Goal: Information Seeking & Learning: Learn about a topic

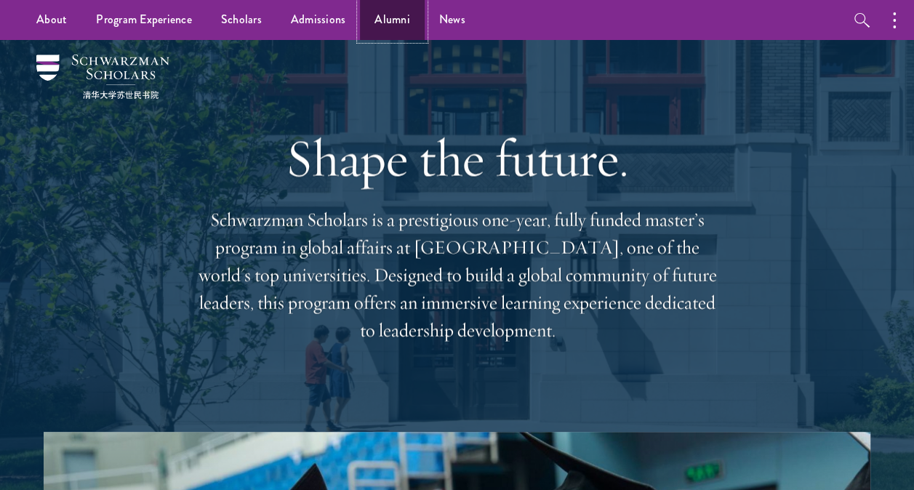
click at [388, 23] on link "Alumni" at bounding box center [392, 20] width 65 height 40
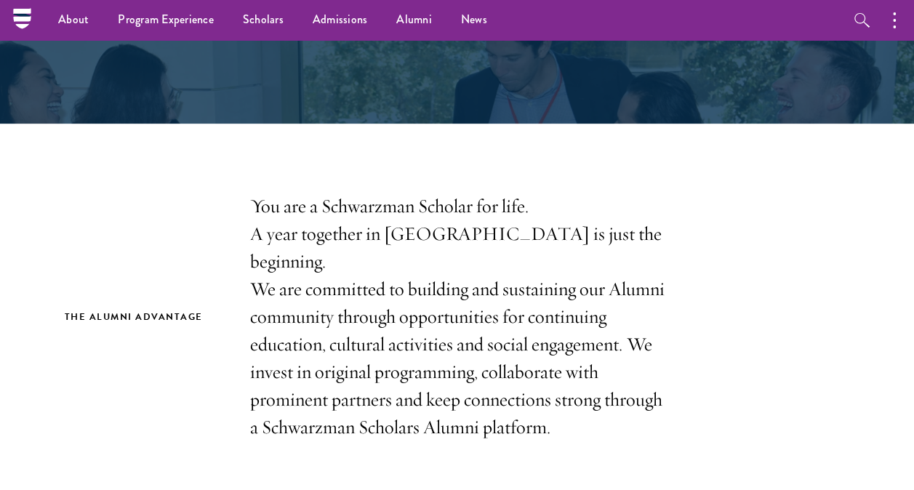
scroll to position [67, 0]
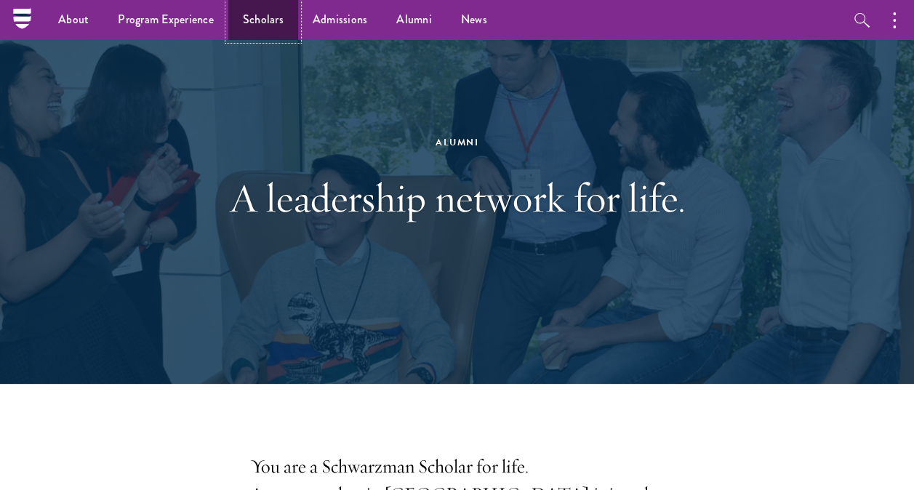
click at [264, 15] on link "Scholars" at bounding box center [263, 20] width 70 height 40
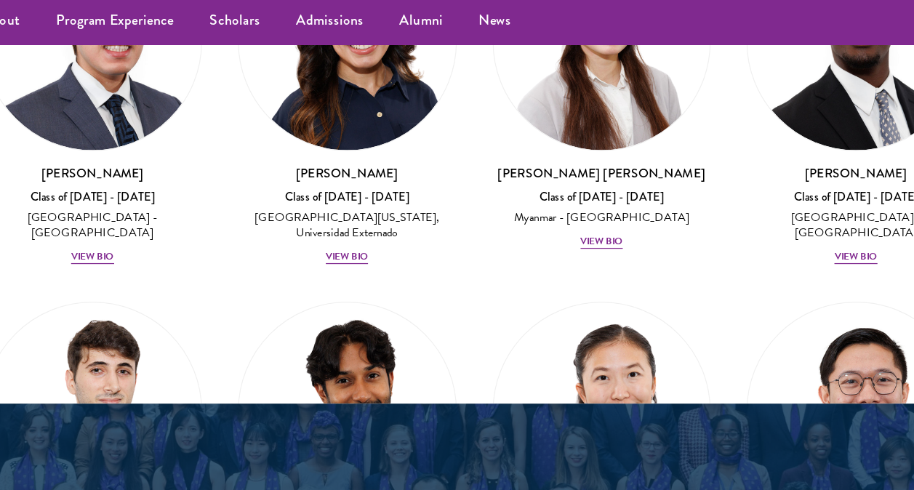
scroll to position [7188, 0]
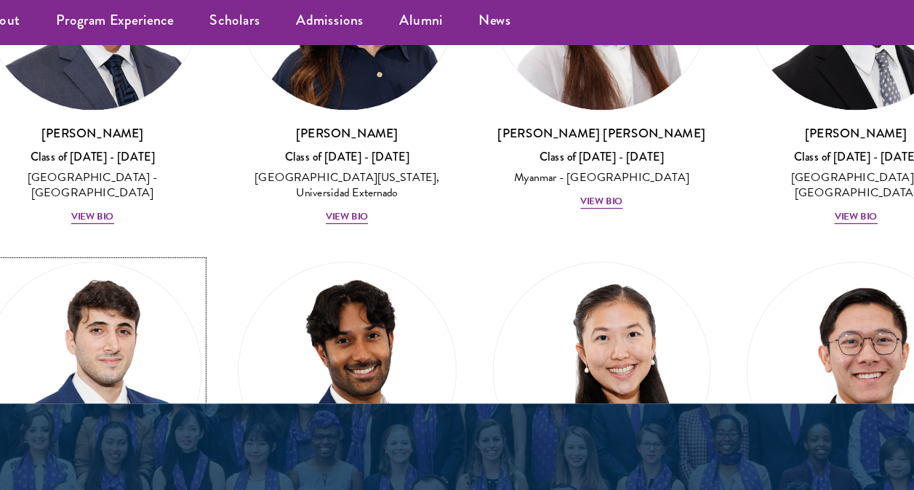
click at [159, 403] on div "Federico Musso Class of 2025 - 2026 Italy - Bocconi University View Bio" at bounding box center [148, 438] width 178 height 71
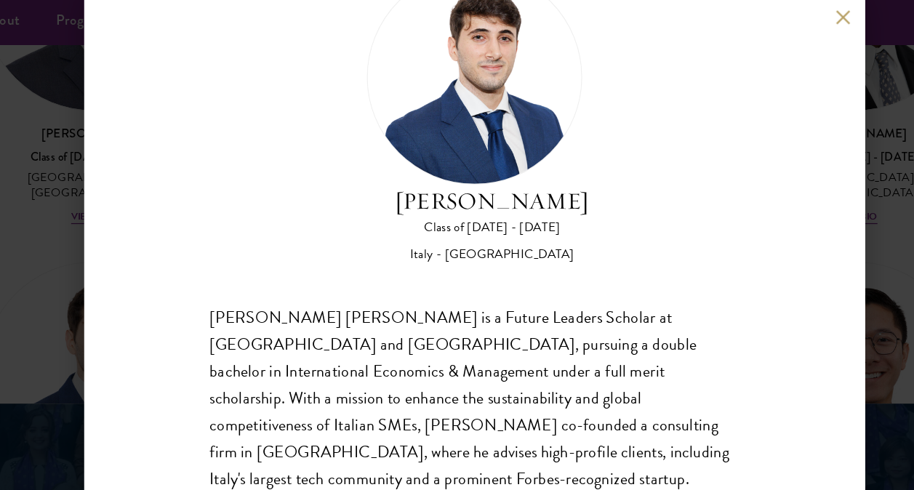
scroll to position [2003, 0]
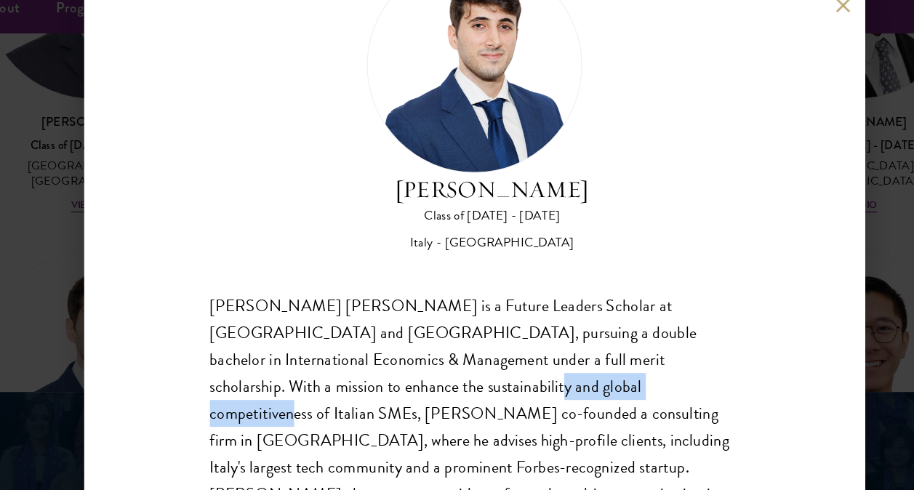
drag, startPoint x: 309, startPoint y: 335, endPoint x: 446, endPoint y: 322, distance: 137.5
click at [446, 322] on div "Federico Alessandro Musso is a Future Leaders Scholar at Peking University and …" at bounding box center [457, 370] width 429 height 241
drag, startPoint x: 446, startPoint y: 322, endPoint x: 508, endPoint y: 319, distance: 61.9
click at [508, 319] on div "Federico Alessandro Musso is a Future Leaders Scholar at Peking University and …" at bounding box center [457, 370] width 429 height 241
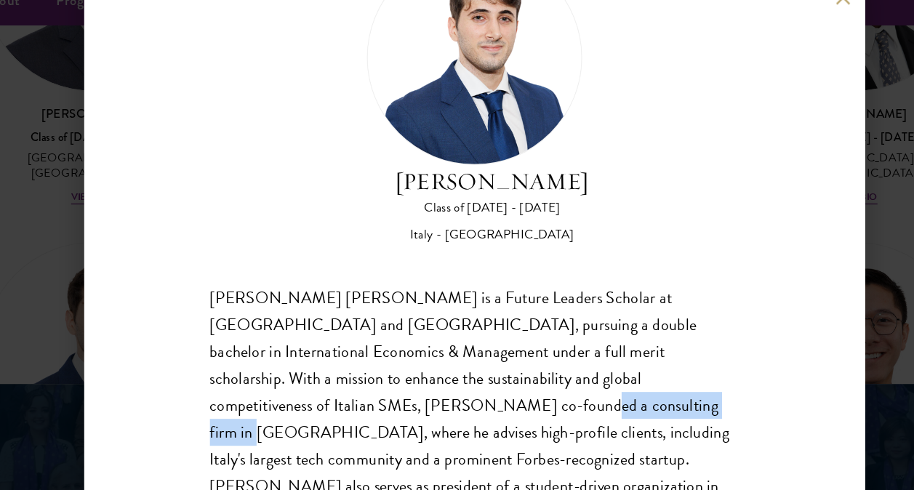
drag, startPoint x: 251, startPoint y: 351, endPoint x: 370, endPoint y: 349, distance: 118.6
click at [370, 349] on div "Federico Alessandro Musso is a Future Leaders Scholar at Peking University and …" at bounding box center [457, 370] width 429 height 241
drag, startPoint x: 370, startPoint y: 349, endPoint x: 380, endPoint y: 354, distance: 11.8
click at [380, 354] on div "Federico Alessandro Musso is a Future Leaders Scholar at Peking University and …" at bounding box center [457, 370] width 429 height 241
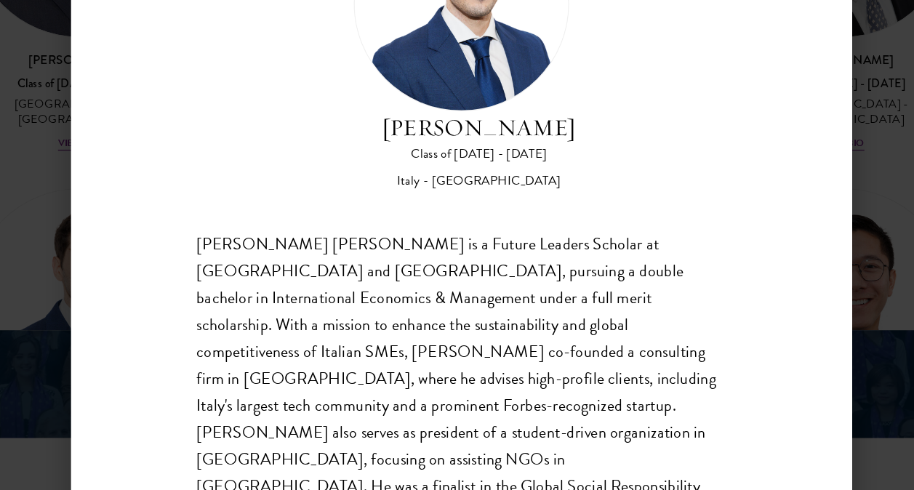
click at [359, 418] on div "Federico Alessandro Musso is a Future Leaders Scholar at Peking University and …" at bounding box center [457, 370] width 429 height 241
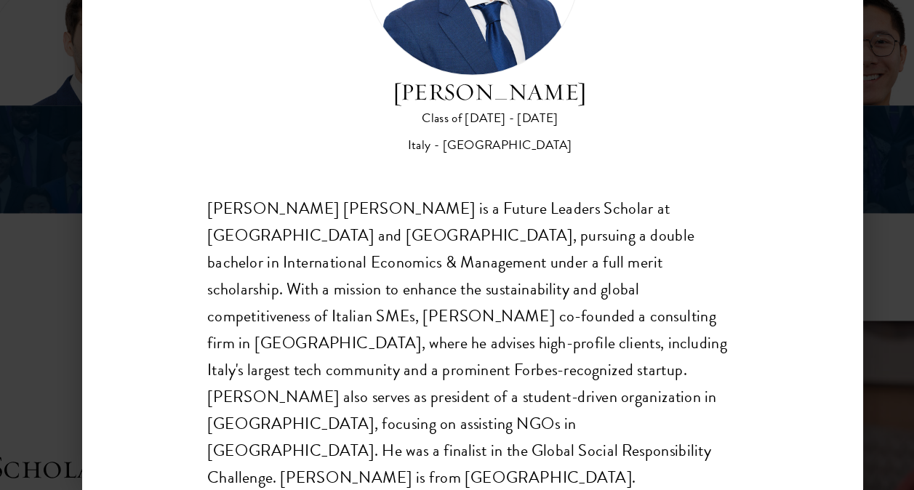
scroll to position [2156, 0]
drag, startPoint x: 359, startPoint y: 418, endPoint x: 400, endPoint y: 418, distance: 41.5
click at [400, 418] on div "Federico Alessandro Musso is a Future Leaders Scholar at Peking University and …" at bounding box center [457, 370] width 429 height 241
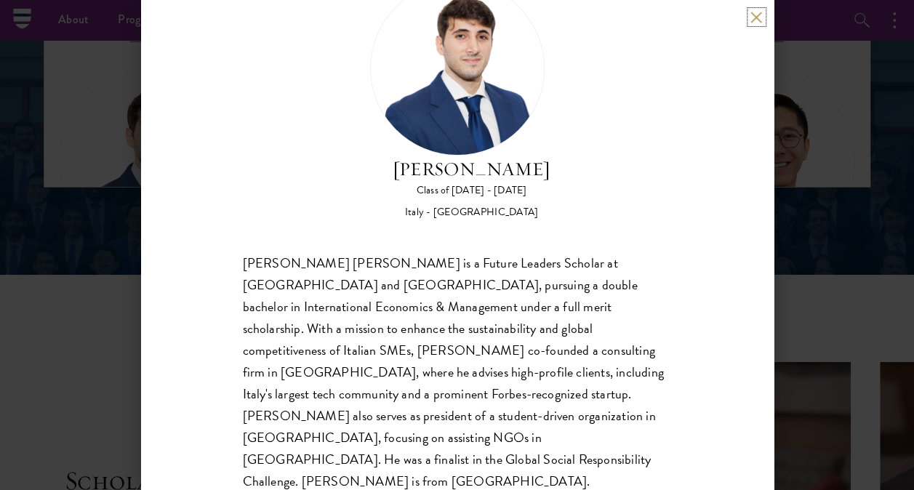
click at [754, 19] on button at bounding box center [757, 17] width 12 height 12
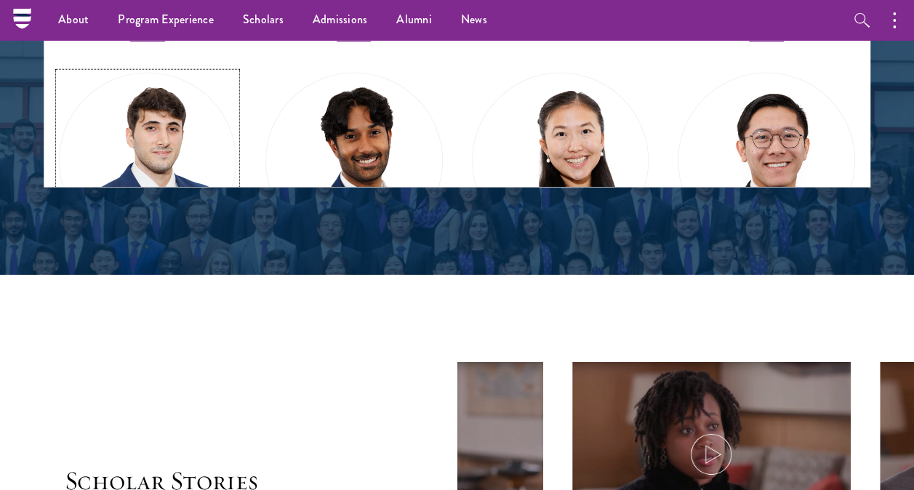
scroll to position [1939, 0]
